Goal: Purchase product/service

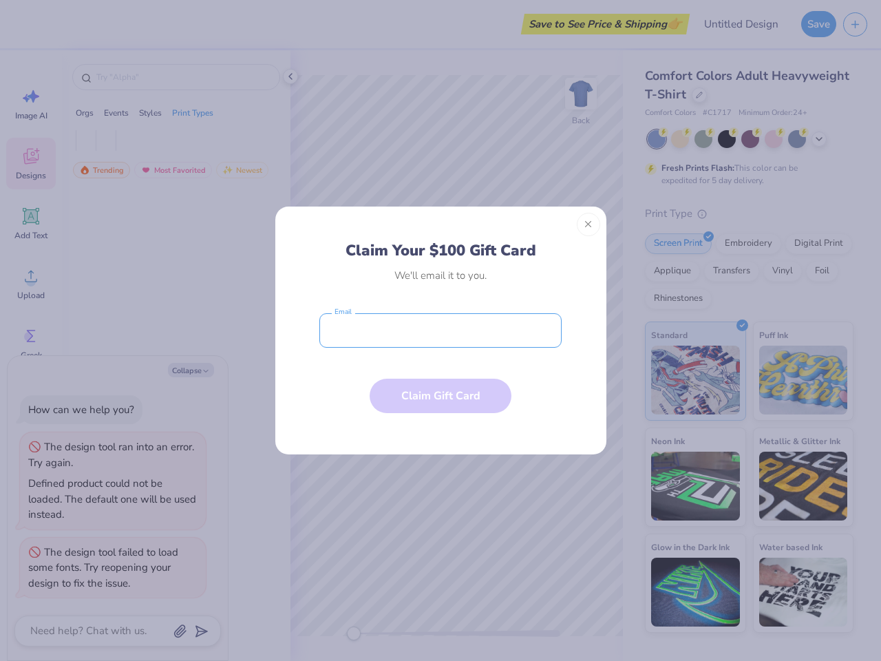
type textarea "x"
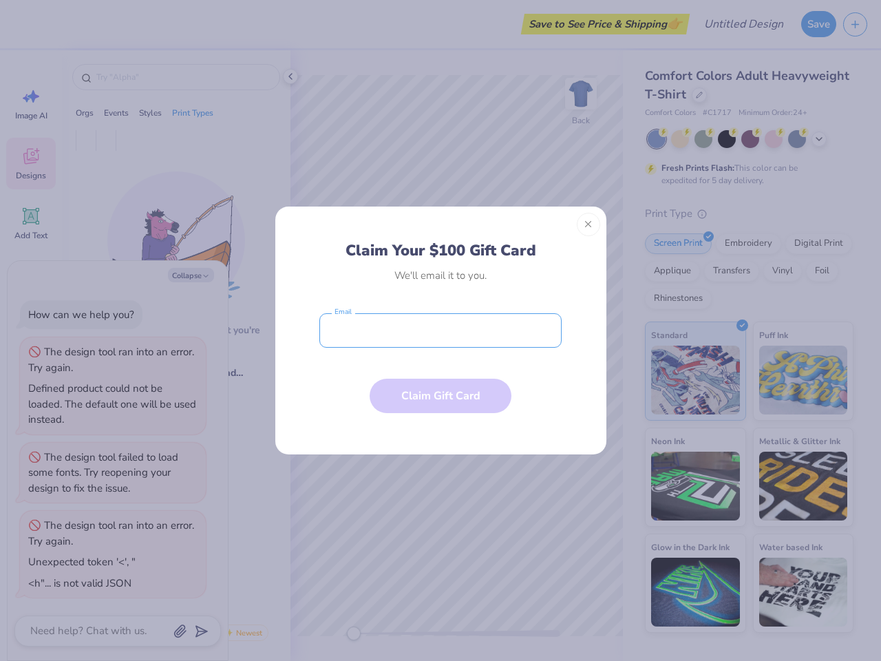
click at [441, 331] on input "email" at bounding box center [441, 330] width 242 height 34
